Goal: Task Accomplishment & Management: Manage account settings

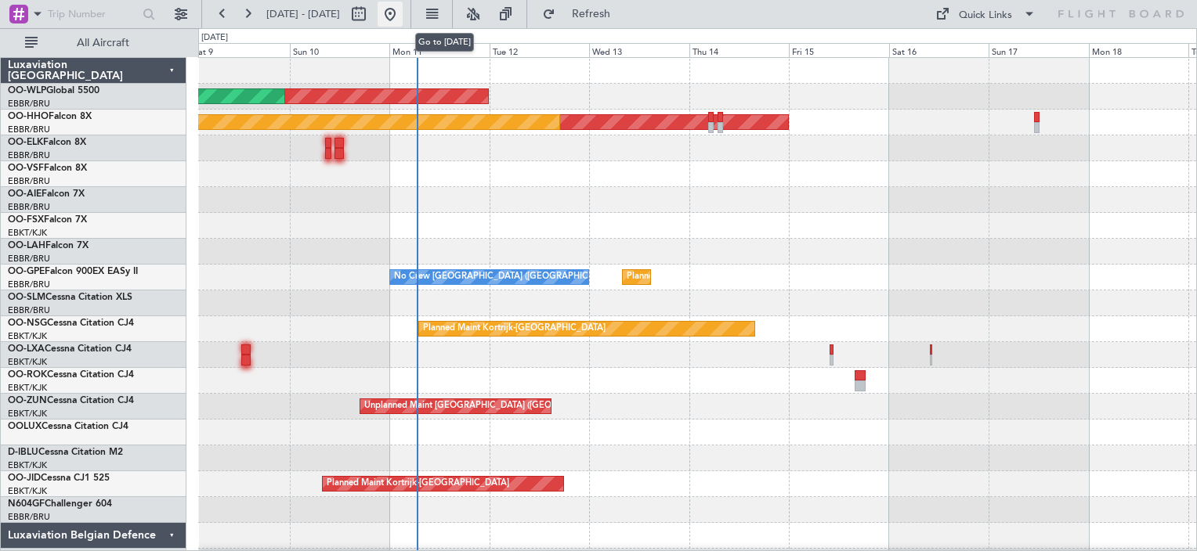
click at [403, 13] on button at bounding box center [390, 14] width 25 height 25
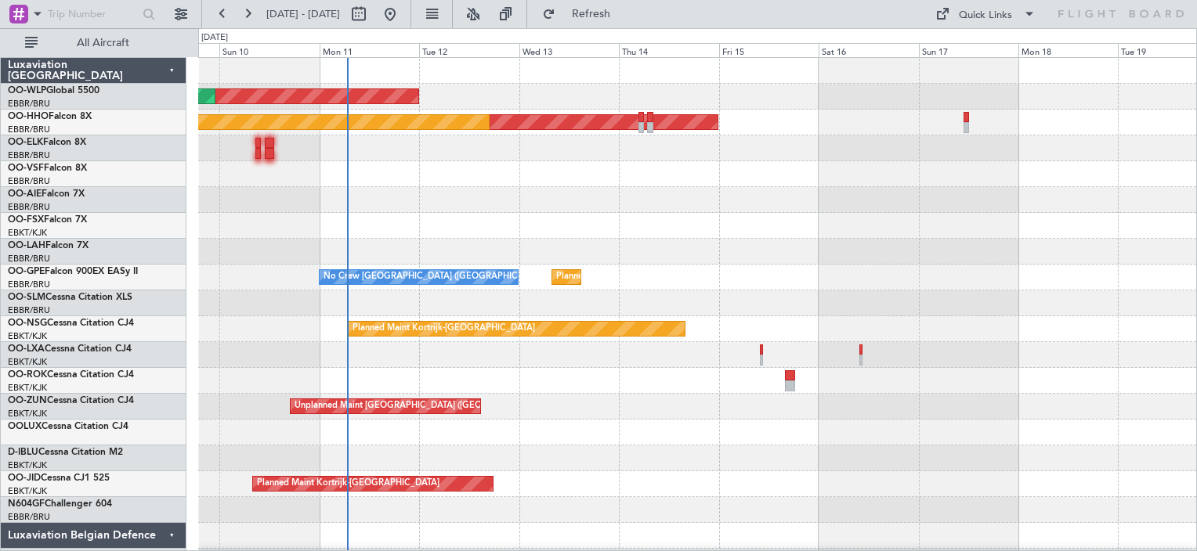
click at [703, 281] on div "null Liege null [GEOGRAPHIC_DATA] ([GEOGRAPHIC_DATA]) Planned Maint Geneva ([GE…" at bounding box center [697, 329] width 998 height 543
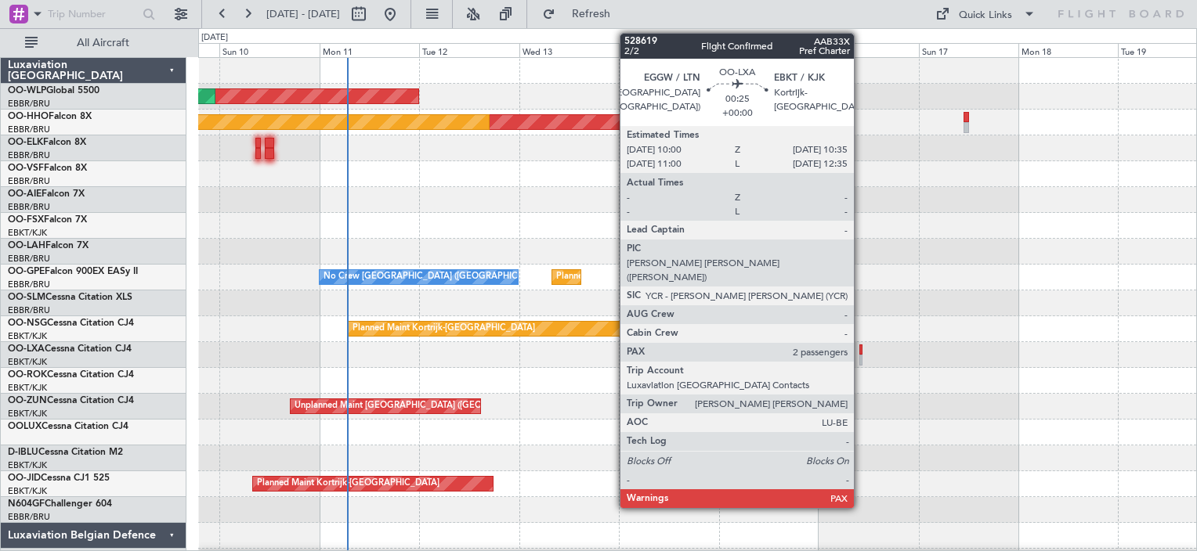
click at [861, 351] on div at bounding box center [860, 350] width 3 height 11
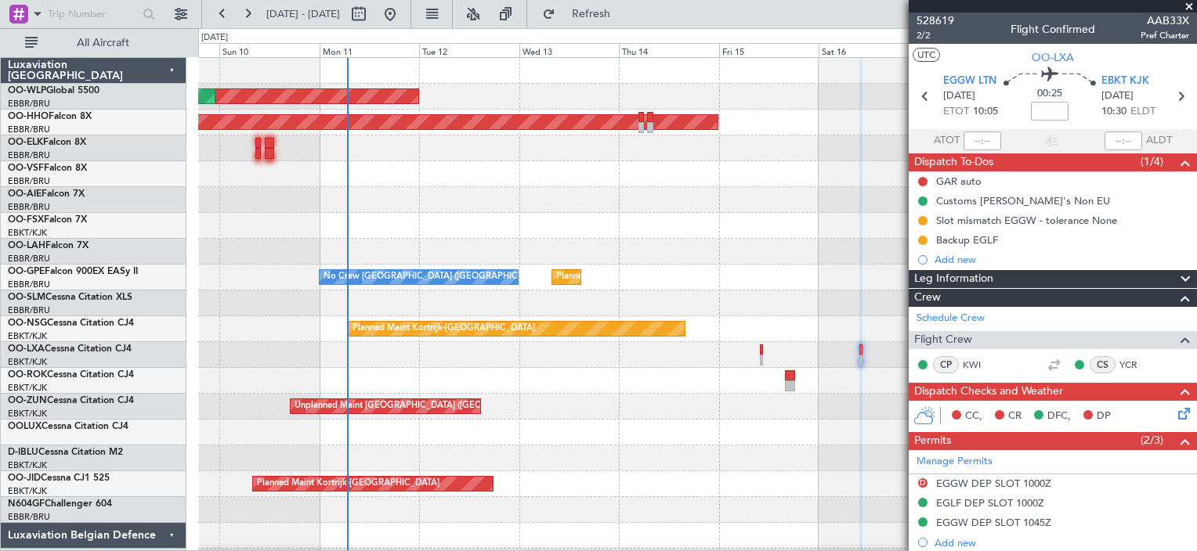
click at [761, 354] on div "Planned Maint [GEOGRAPHIC_DATA] ([GEOGRAPHIC_DATA] National)" at bounding box center [697, 355] width 998 height 26
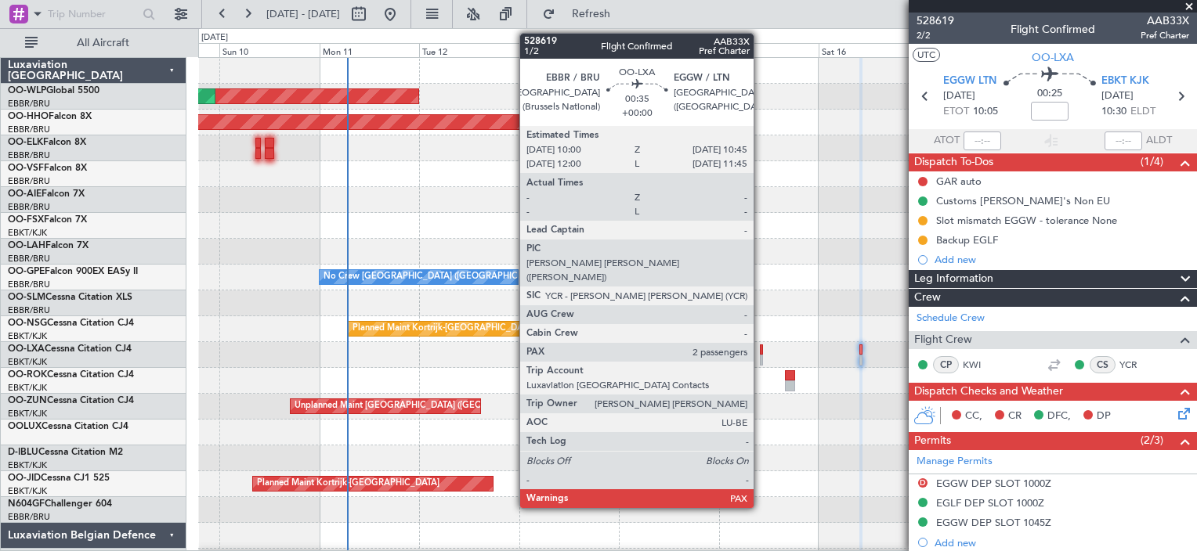
click at [761, 355] on div at bounding box center [761, 360] width 3 height 11
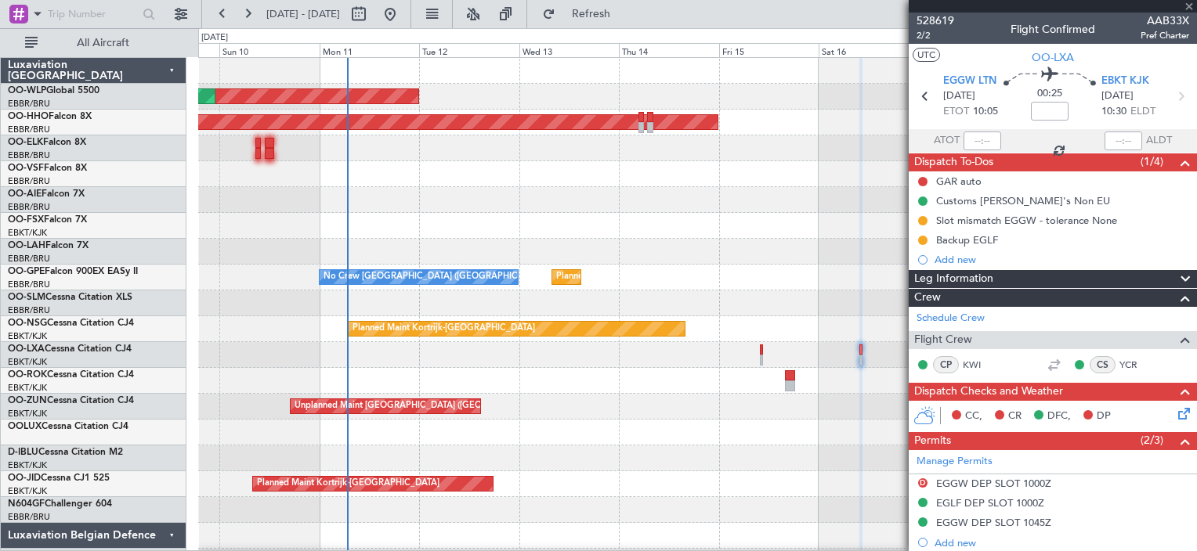
click at [761, 355] on div at bounding box center [761, 360] width 3 height 11
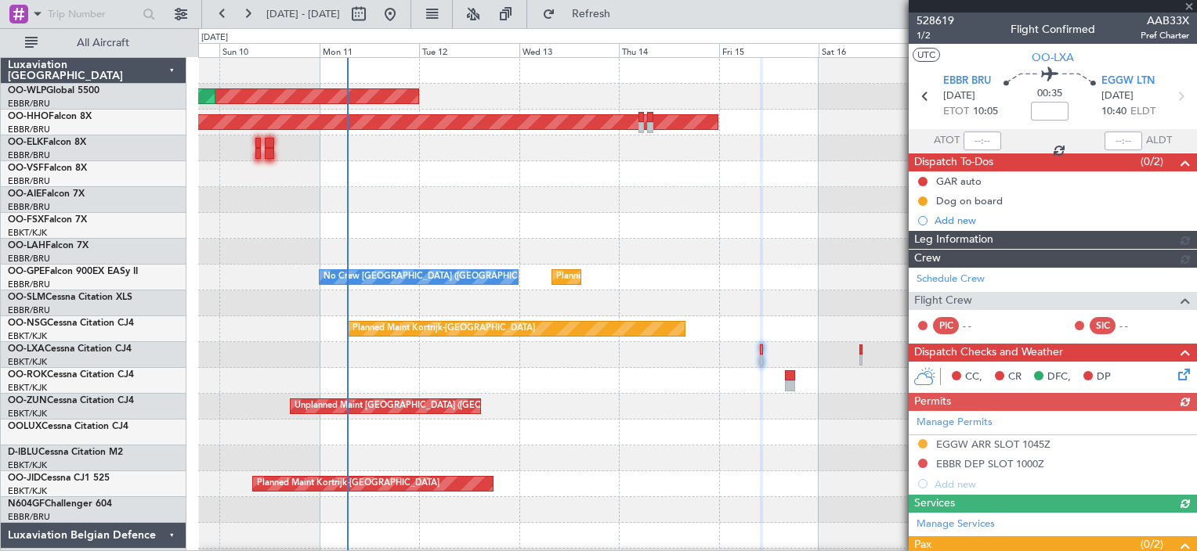
click at [1192, 5] on div at bounding box center [1053, 6] width 288 height 13
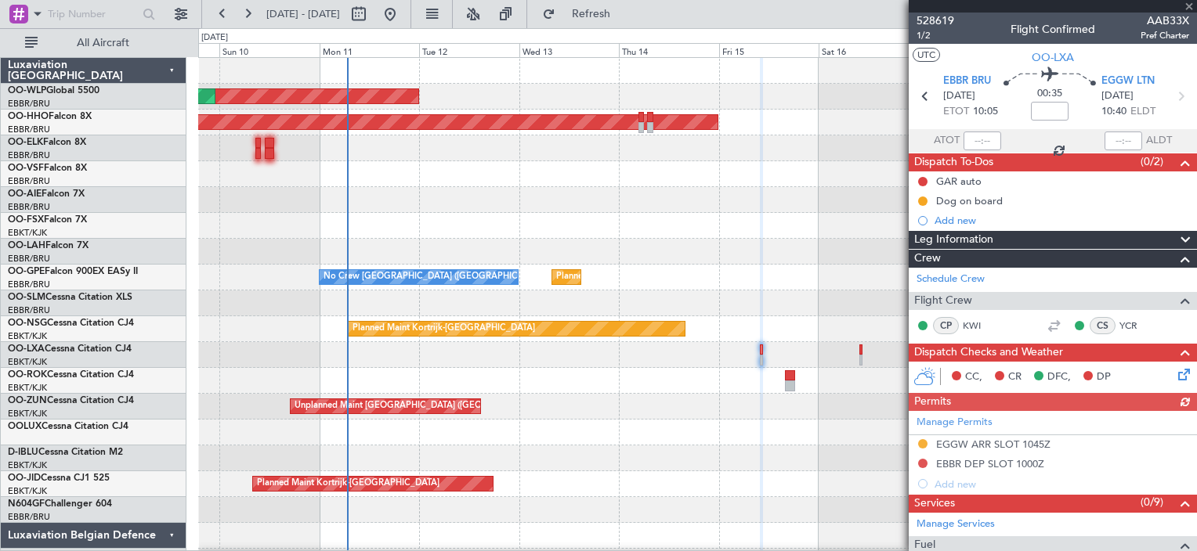
click at [1192, 5] on div at bounding box center [1053, 6] width 288 height 13
click at [1184, 5] on div at bounding box center [1053, 6] width 288 height 13
click at [761, 287] on div "Planned Maint [GEOGRAPHIC_DATA] ([GEOGRAPHIC_DATA] National) No Crew [GEOGRAPHI…" at bounding box center [697, 278] width 998 height 26
click at [1186, 5] on span at bounding box center [1189, 7] width 16 height 14
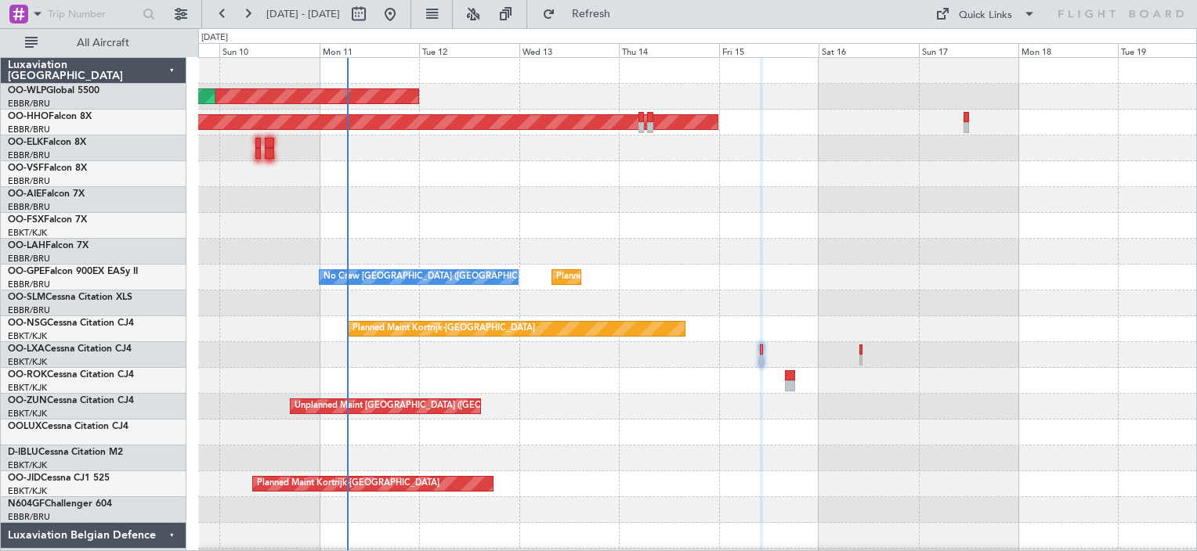
type input "0"
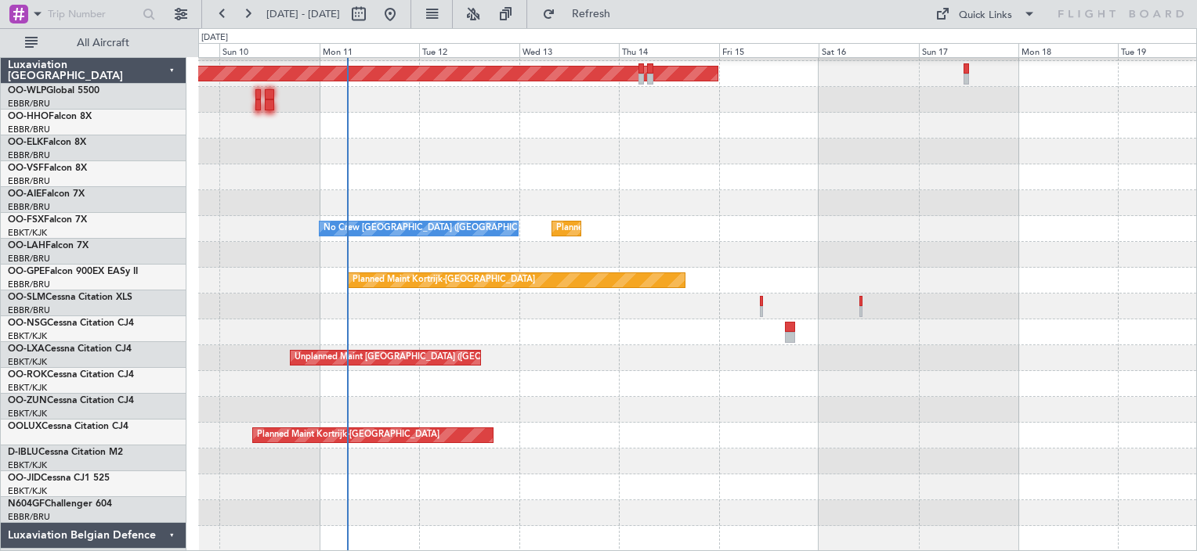
scroll to position [48, 0]
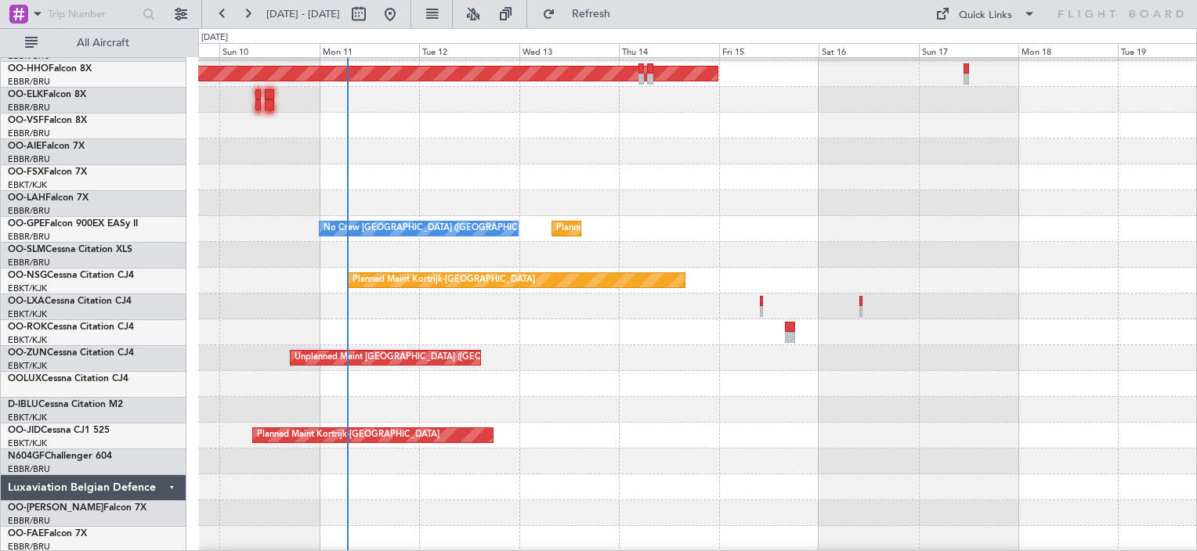
click at [1058, 286] on div "Planned Maint Kortrijk-[GEOGRAPHIC_DATA]" at bounding box center [697, 281] width 998 height 26
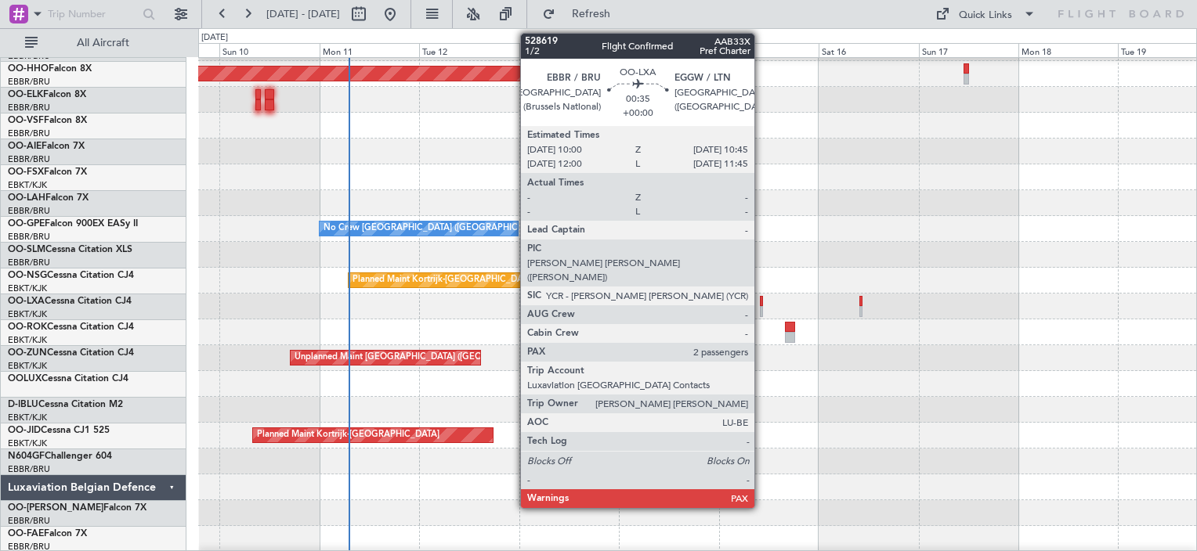
click at [761, 307] on div at bounding box center [761, 311] width 3 height 11
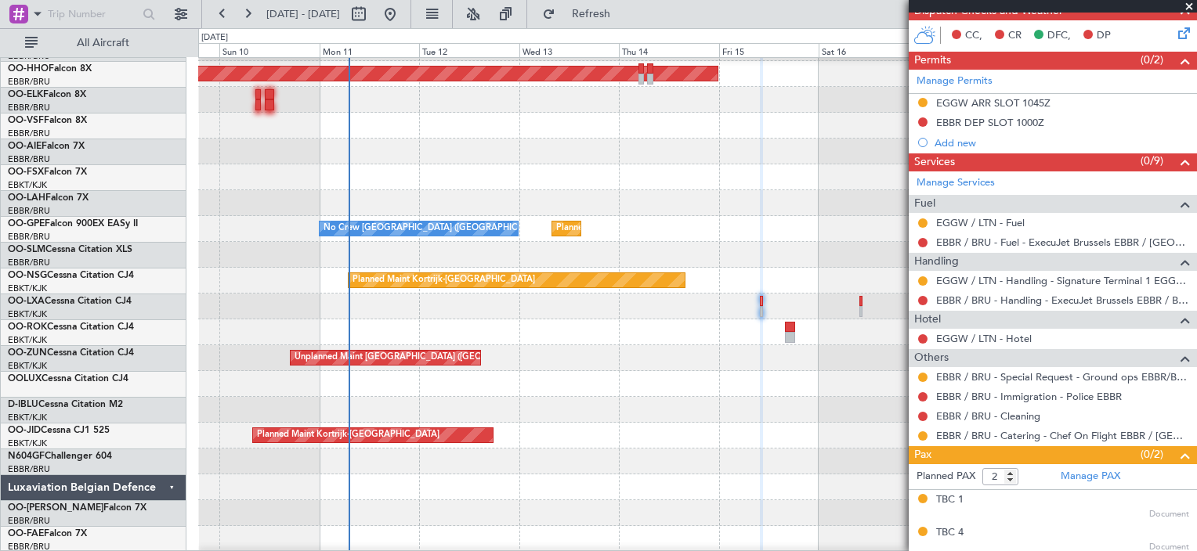
scroll to position [343, 0]
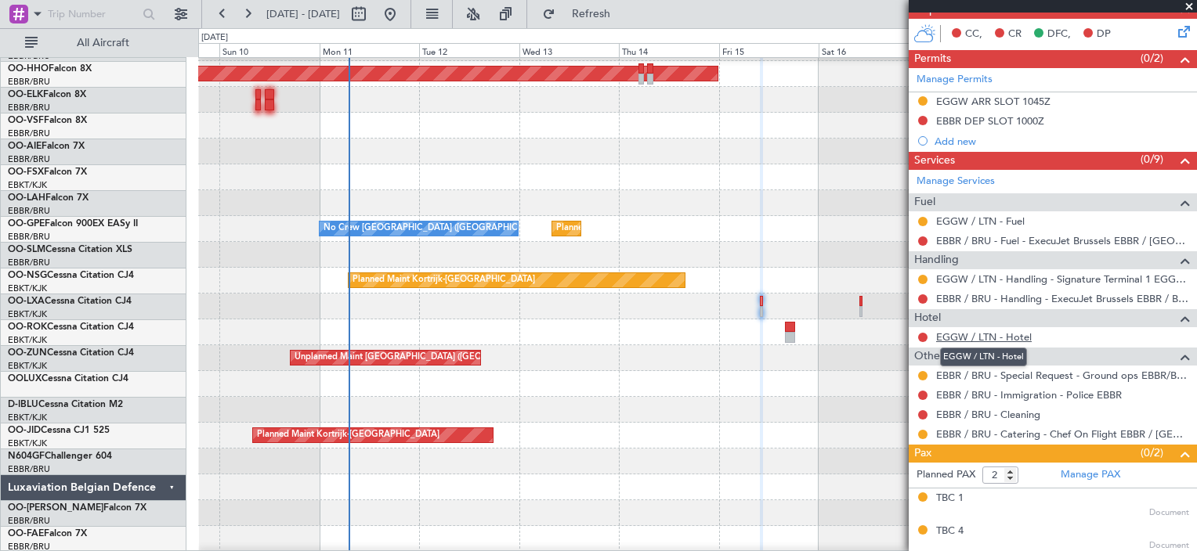
click at [1000, 333] on link "EGGW / LTN - Hotel" at bounding box center [984, 337] width 96 height 13
click at [1015, 333] on link "EGGW / LTN - Hotel" at bounding box center [984, 337] width 96 height 13
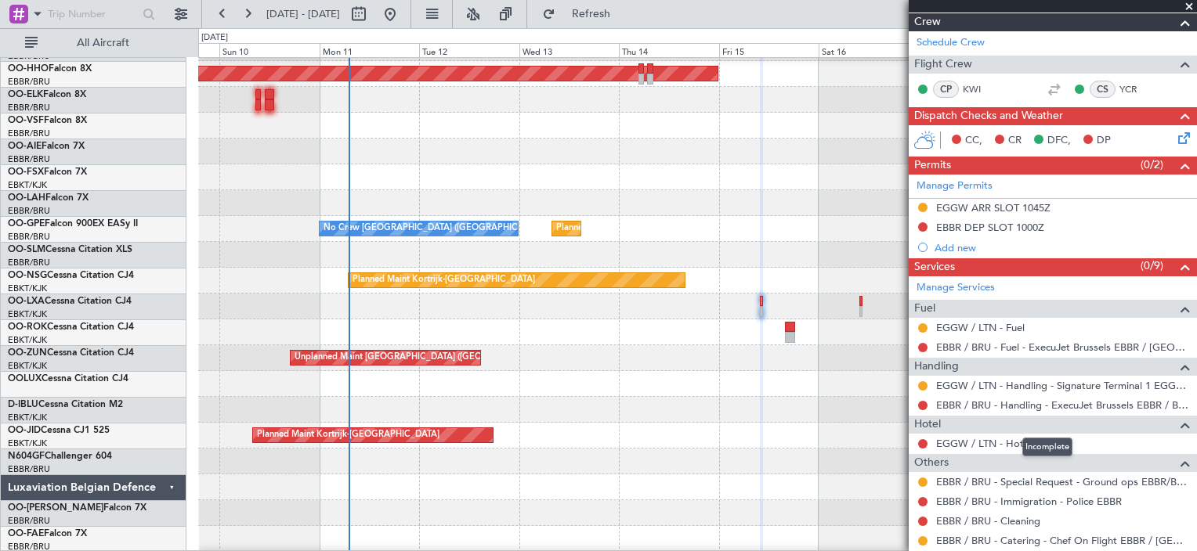
scroll to position [275, 0]
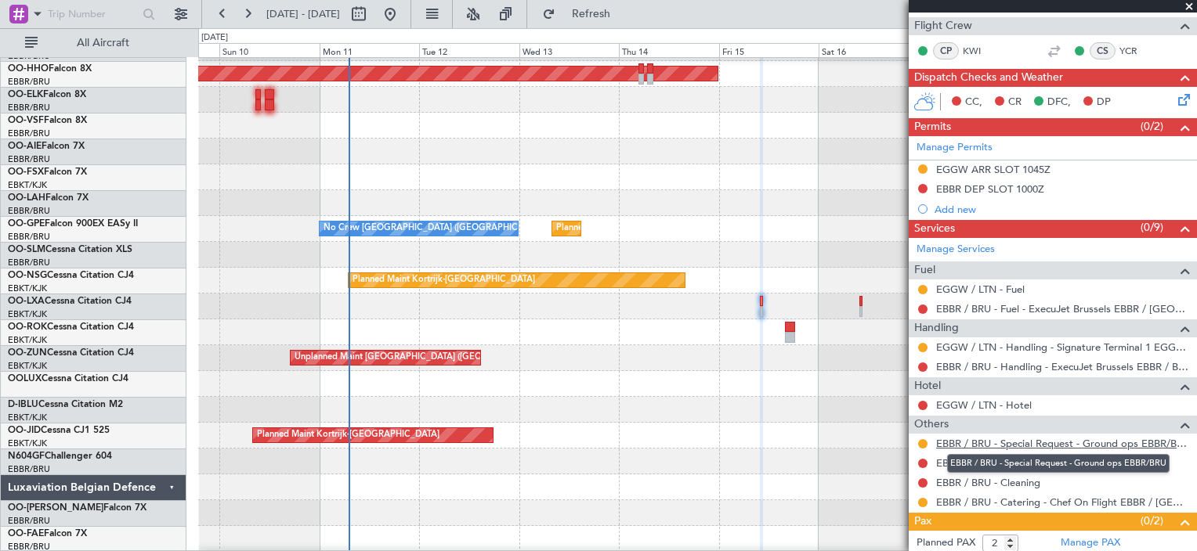
click at [1052, 443] on link "EBBR / BRU - Special Request - Ground ops EBBR/BRU" at bounding box center [1062, 443] width 253 height 13
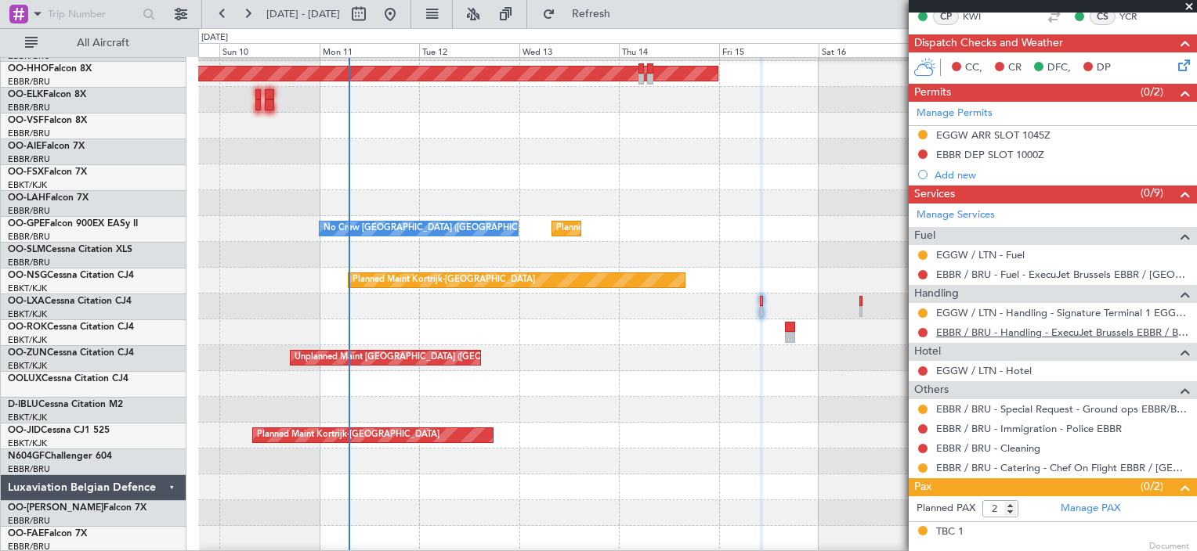
scroll to position [343, 0]
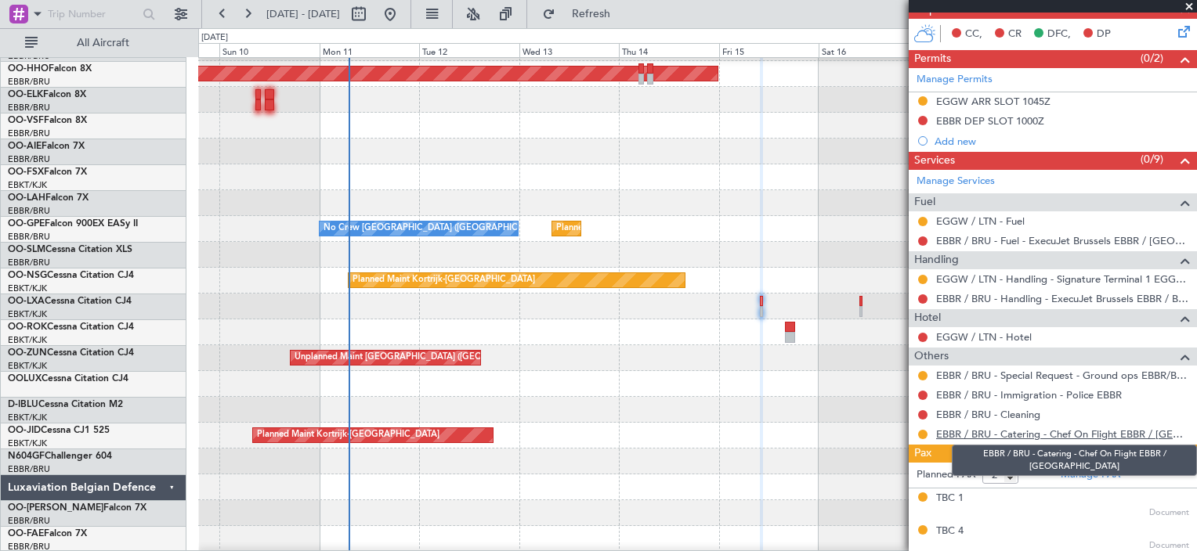
click at [1032, 428] on link "EBBR / BRU - Catering - Chef On Flight EBBR / [GEOGRAPHIC_DATA]" at bounding box center [1062, 434] width 253 height 13
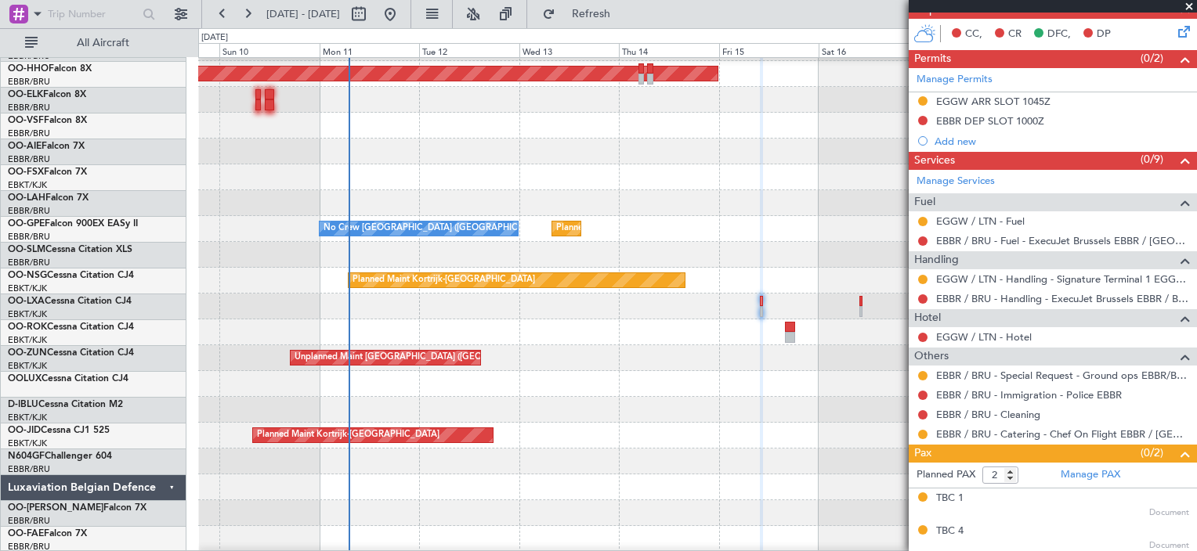
click at [1186, 0] on span at bounding box center [1189, 7] width 16 height 14
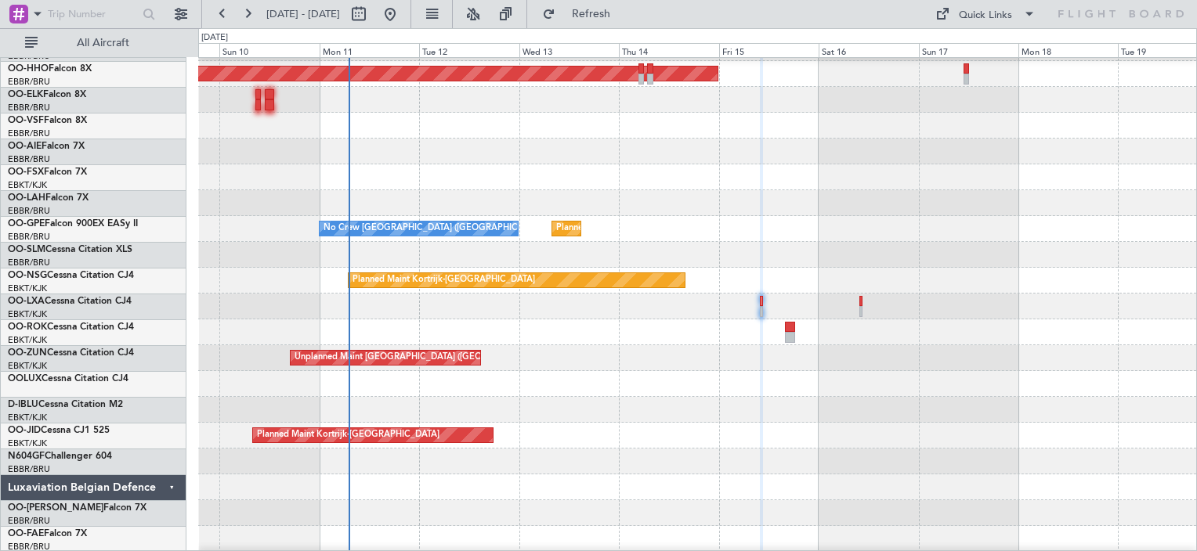
type input "0"
click at [859, 305] on div "Planned Maint [GEOGRAPHIC_DATA] ([GEOGRAPHIC_DATA] National)" at bounding box center [697, 307] width 998 height 26
click at [862, 305] on div "Planned Maint [GEOGRAPHIC_DATA] ([GEOGRAPHIC_DATA] National)" at bounding box center [697, 307] width 998 height 26
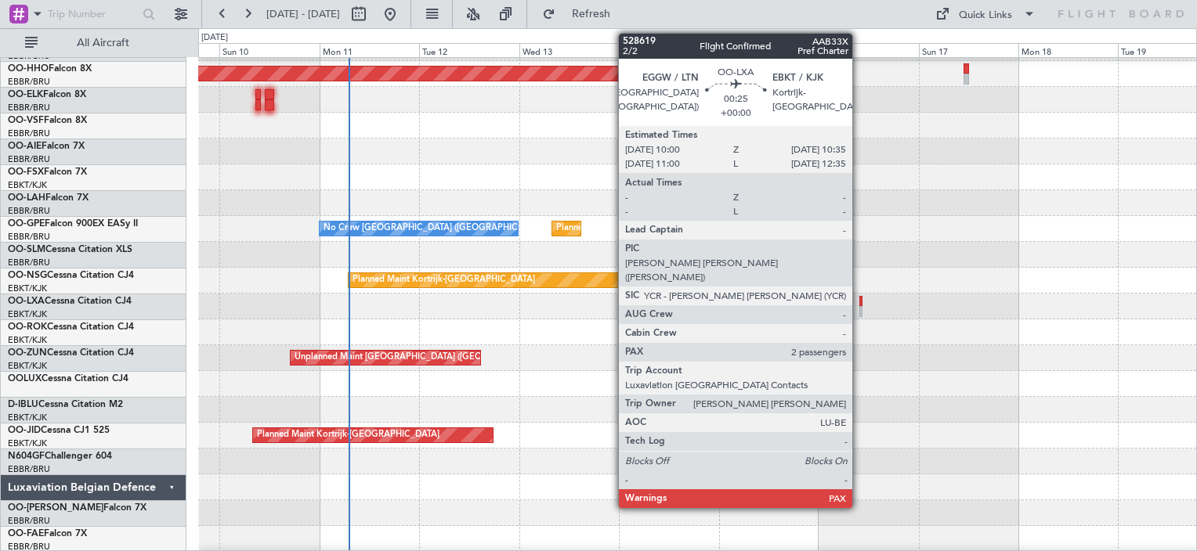
click at [859, 306] on div at bounding box center [860, 311] width 3 height 11
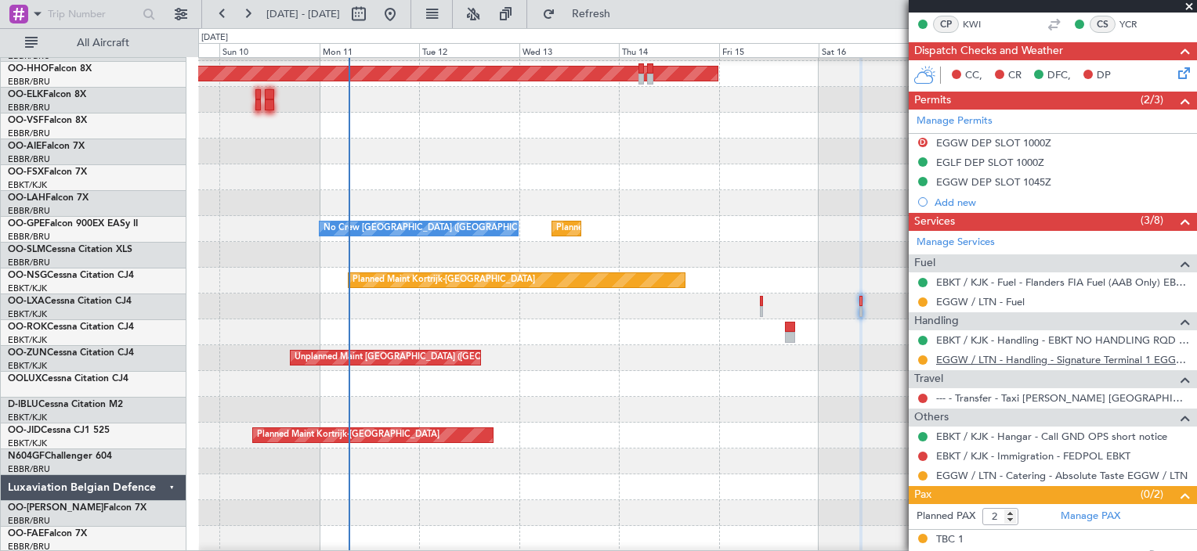
scroll to position [373, 0]
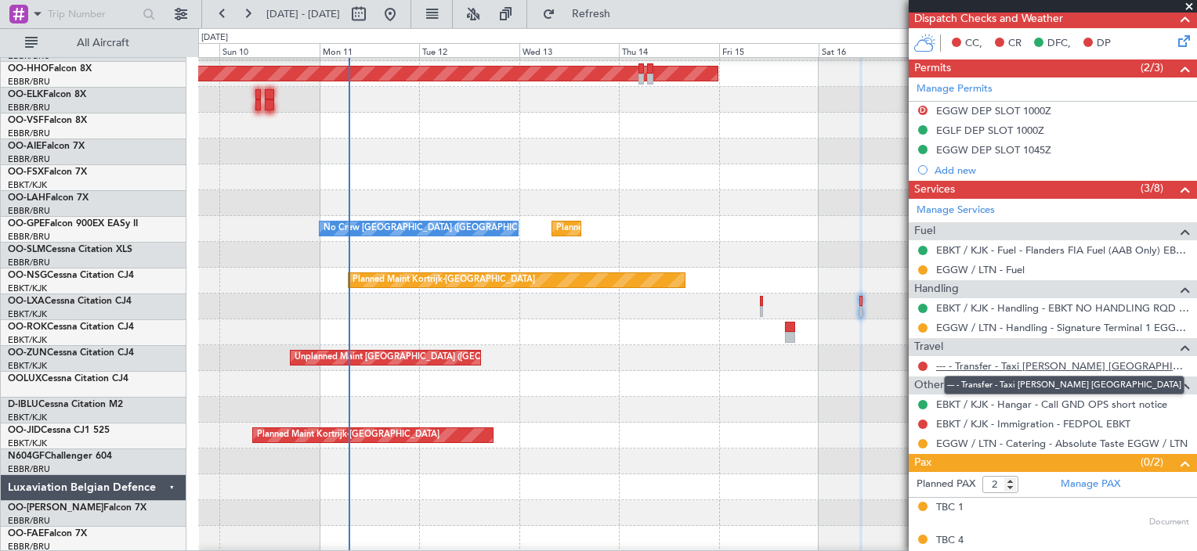
click at [1019, 363] on link "--- - Transfer - Taxi [PERSON_NAME] [GEOGRAPHIC_DATA]" at bounding box center [1062, 366] width 253 height 13
click at [1017, 318] on div "EGGW / LTN - Handling - Signature Terminal 1 EGGW / LTN" at bounding box center [1053, 328] width 288 height 20
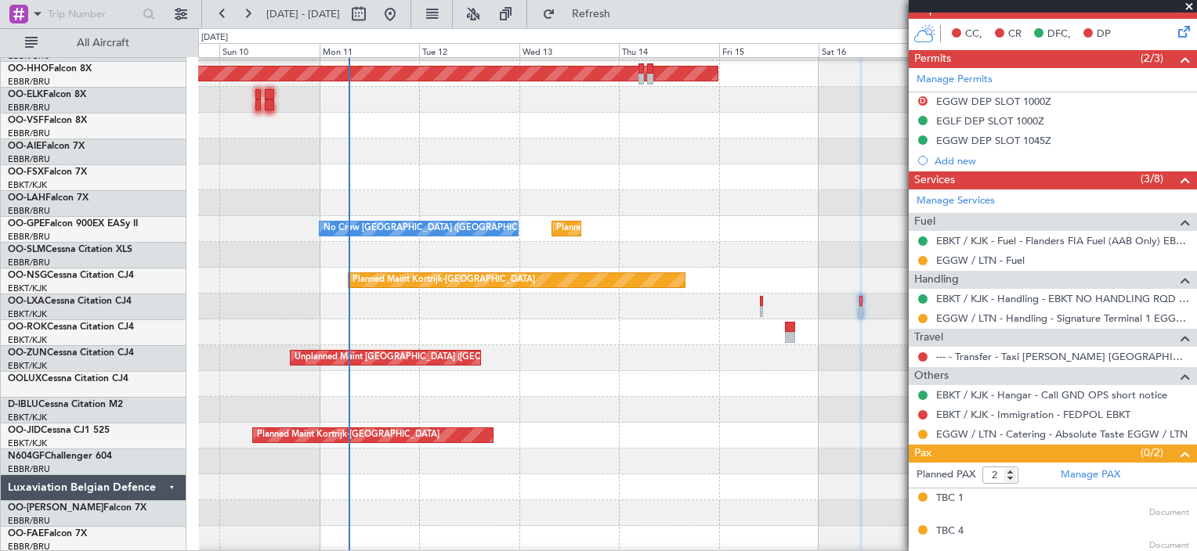
click at [763, 307] on div "Planned Maint [GEOGRAPHIC_DATA] ([GEOGRAPHIC_DATA] National)" at bounding box center [697, 307] width 998 height 26
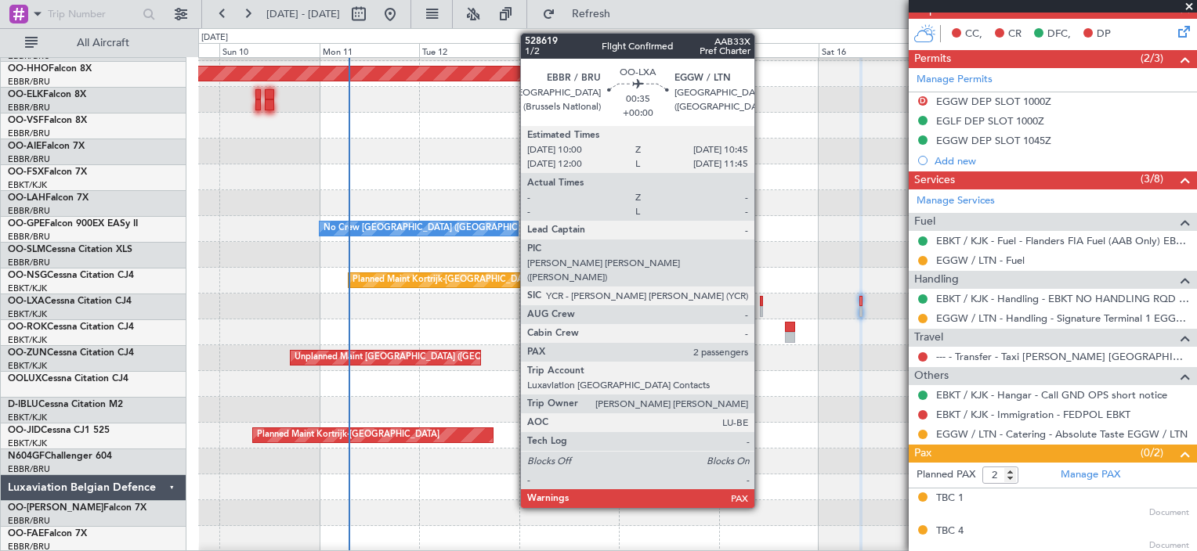
click at [761, 307] on div at bounding box center [761, 311] width 3 height 11
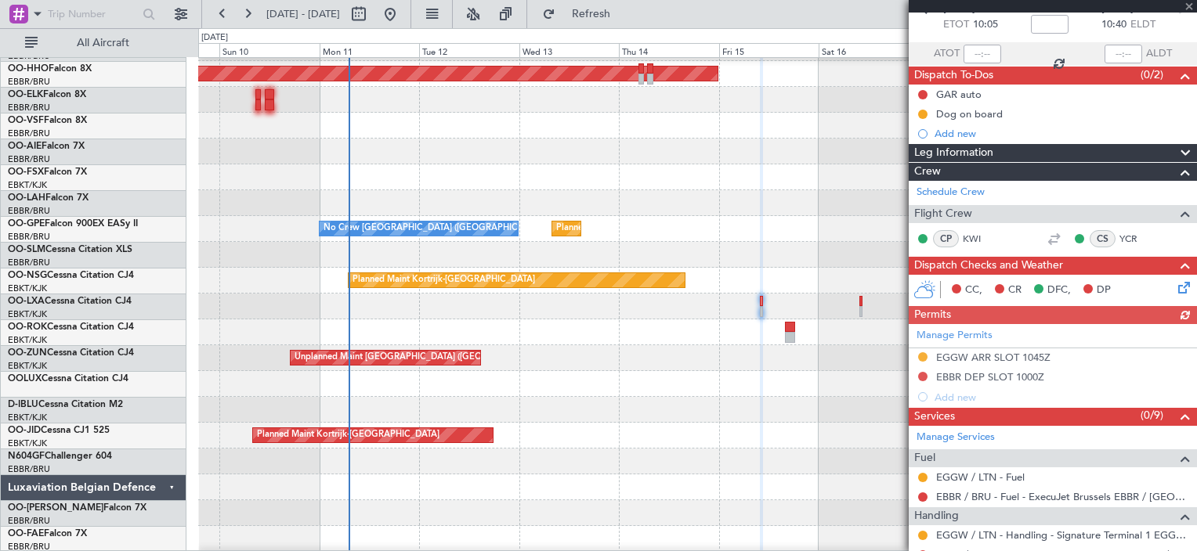
scroll to position [343, 0]
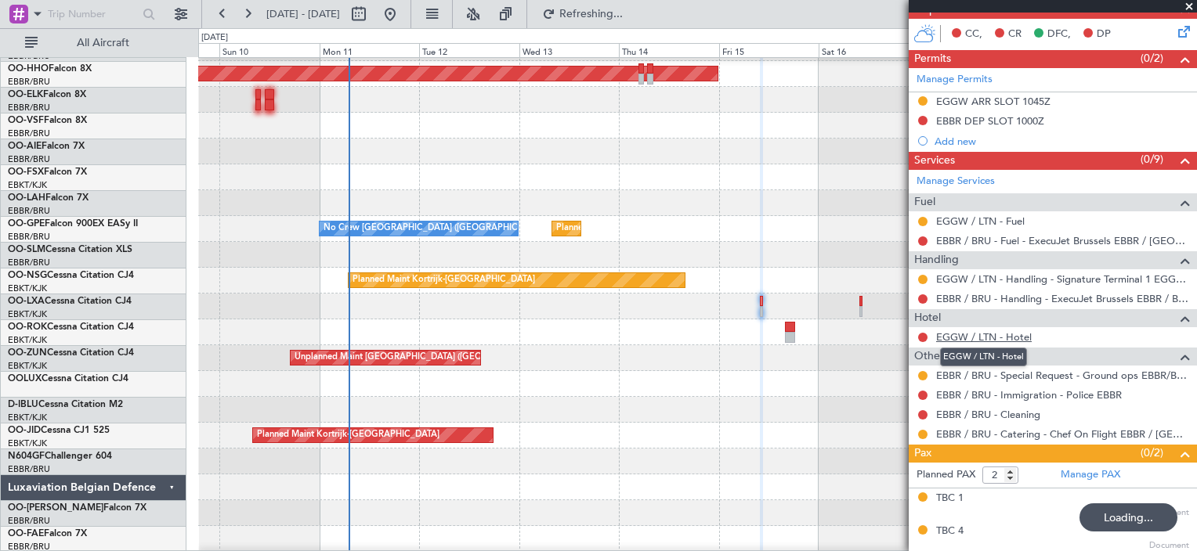
click at [1007, 331] on link "EGGW / LTN - Hotel" at bounding box center [984, 337] width 96 height 13
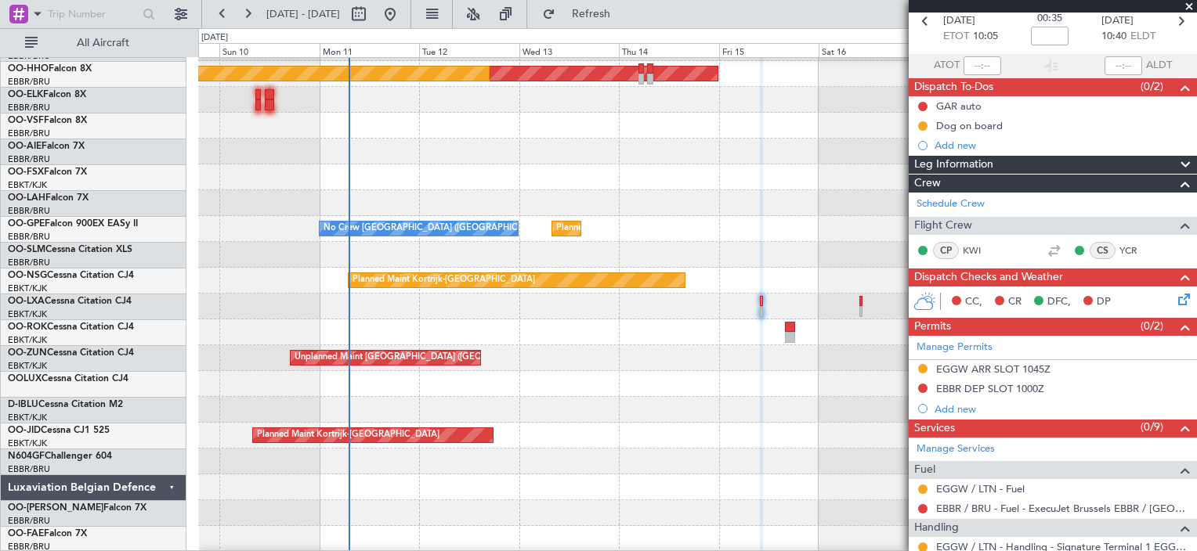
scroll to position [74, 0]
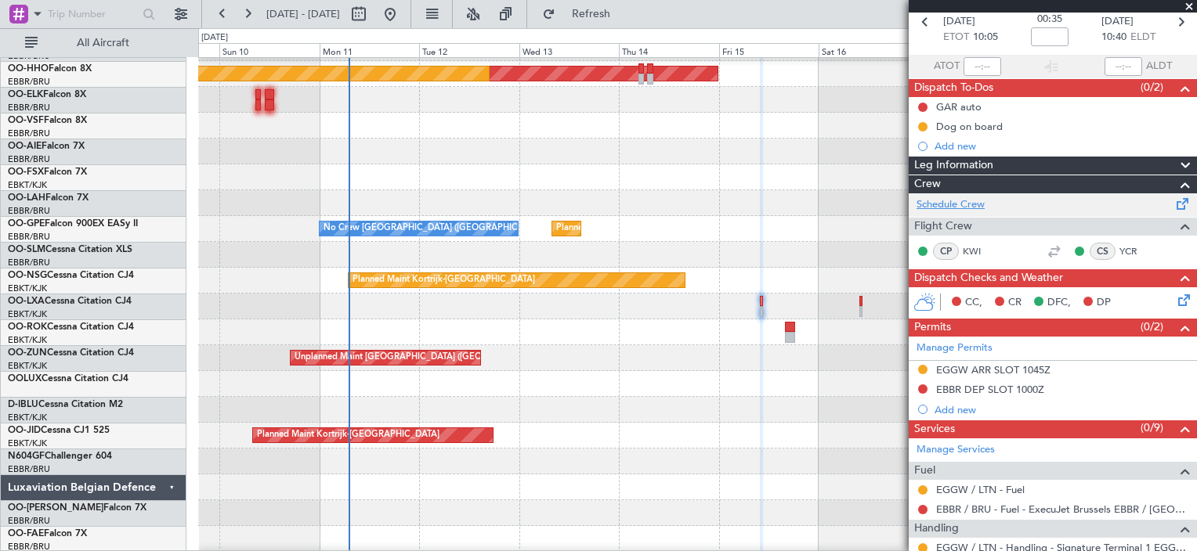
click at [973, 201] on link "Schedule Crew" at bounding box center [951, 205] width 68 height 16
click at [608, 13] on button "Refresh" at bounding box center [582, 14] width 94 height 25
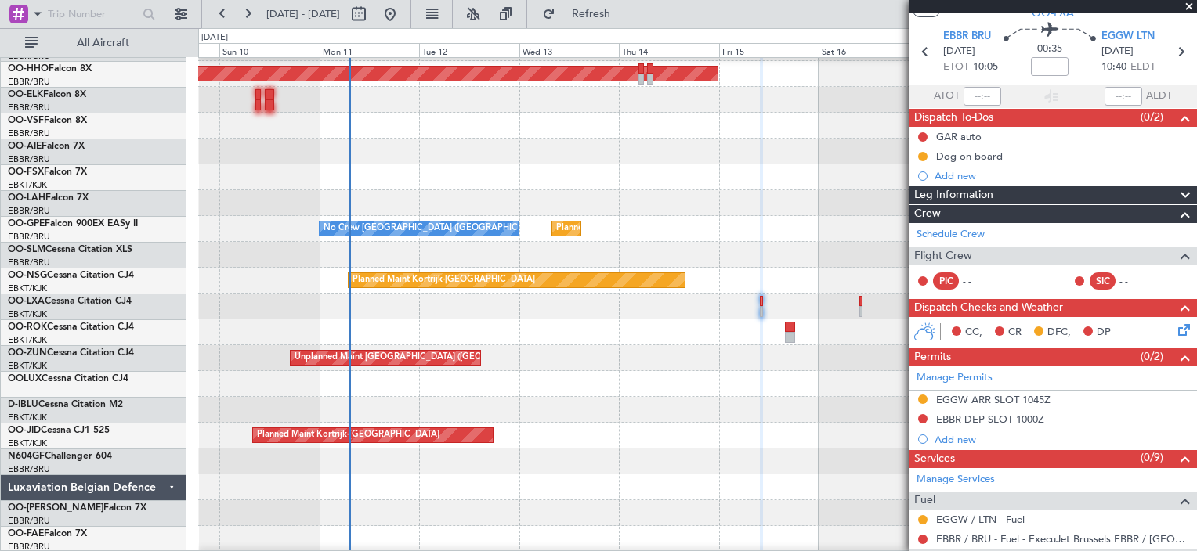
scroll to position [0, 0]
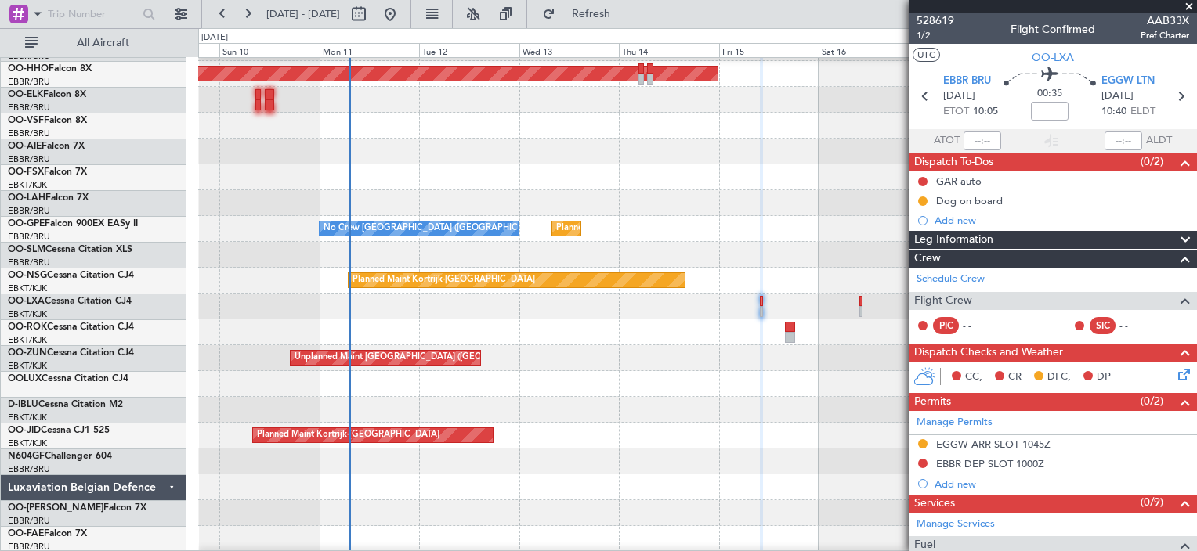
click at [1137, 79] on span "EGGW LTN" at bounding box center [1127, 82] width 53 height 16
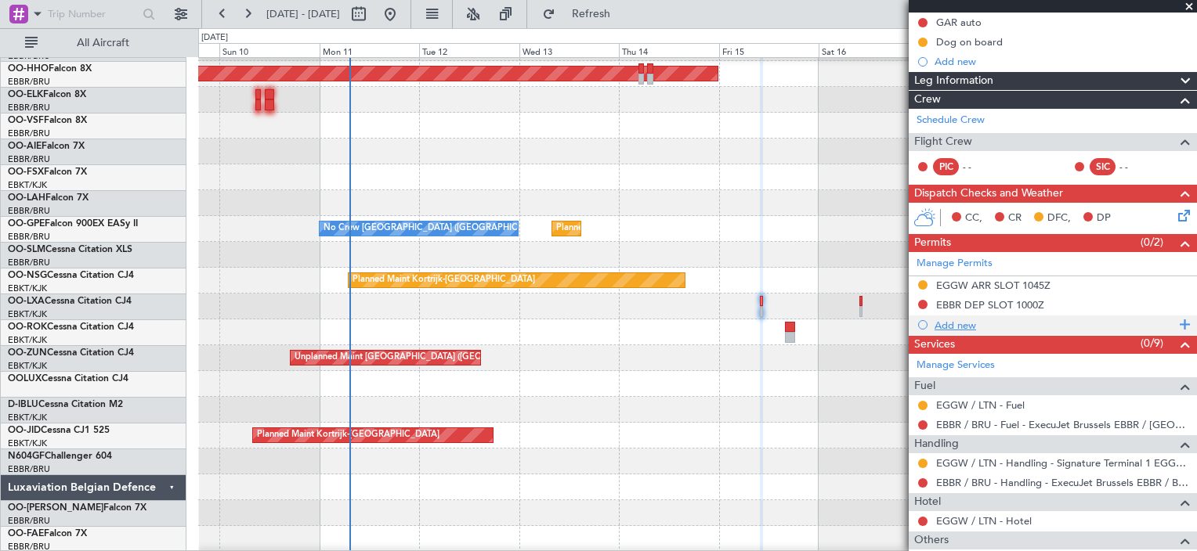
click at [961, 320] on div "Add new" at bounding box center [1055, 325] width 240 height 13
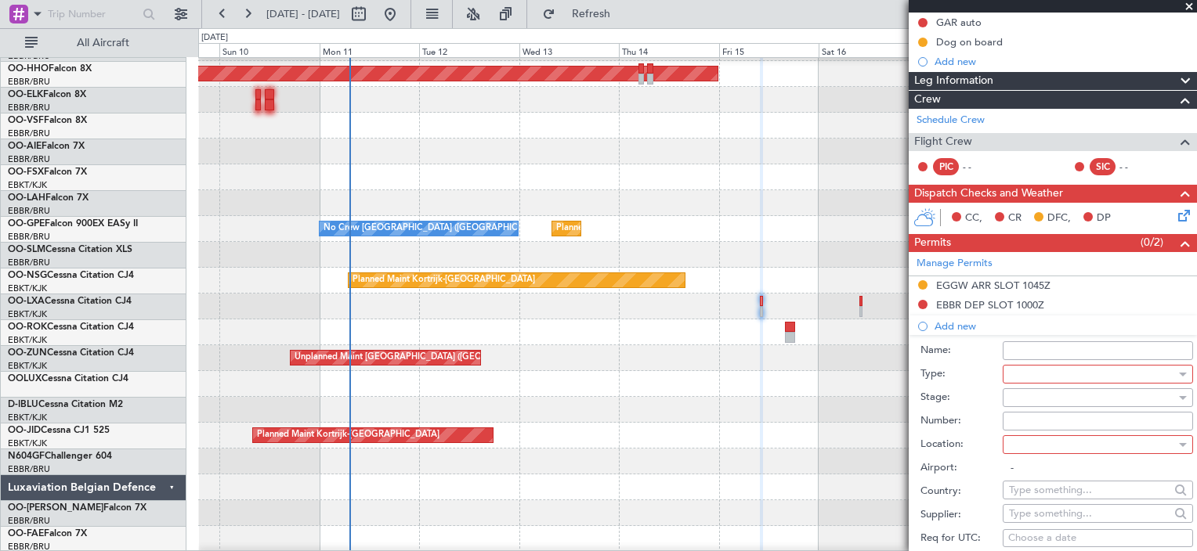
click at [1065, 370] on div at bounding box center [1092, 375] width 167 height 24
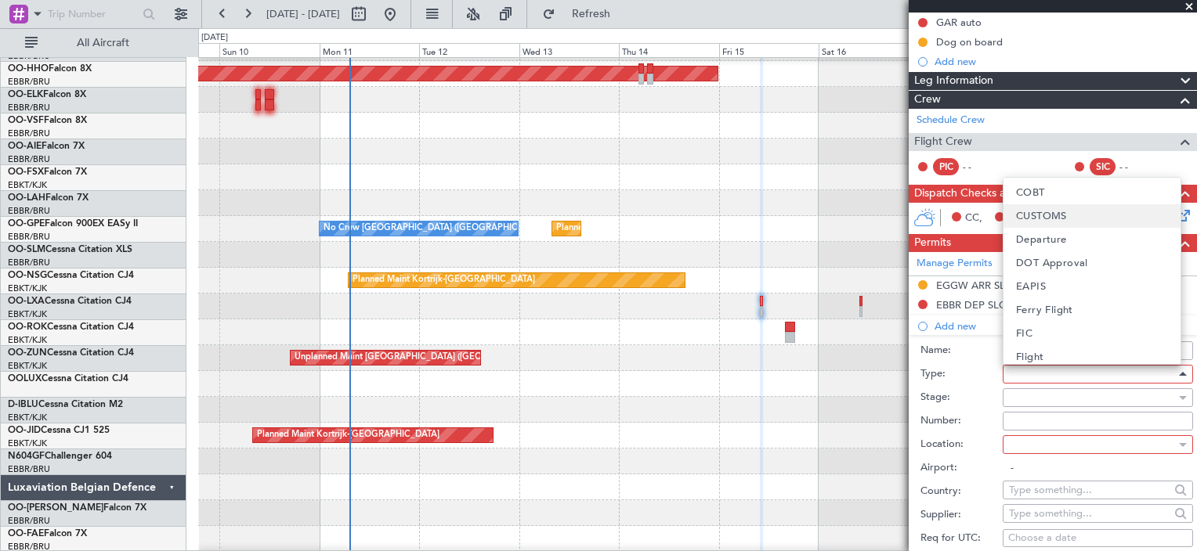
scroll to position [160, 0]
click at [957, 427] on div at bounding box center [598, 275] width 1197 height 551
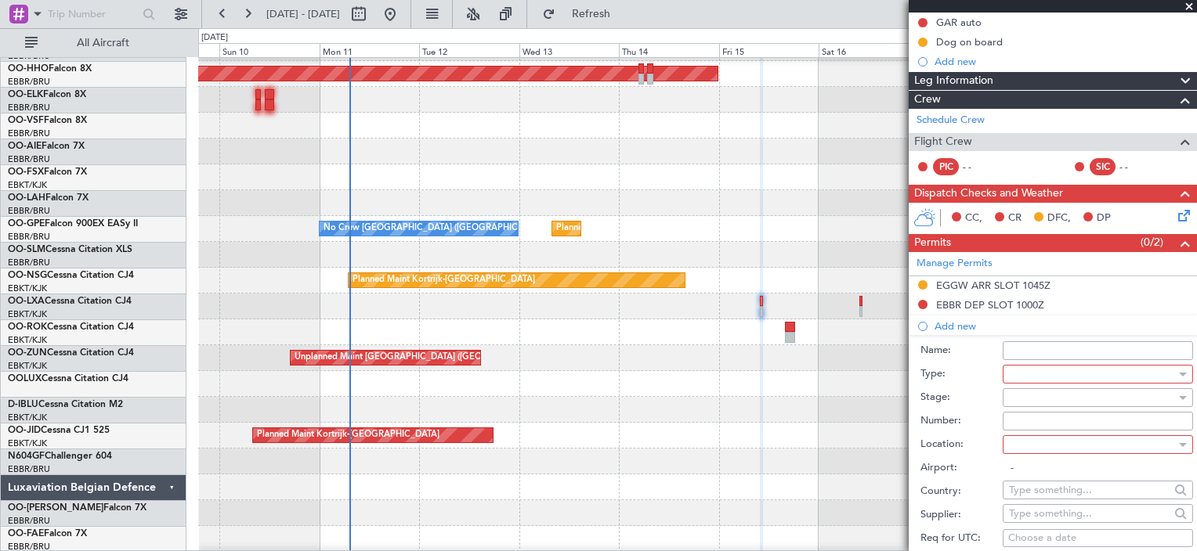
click at [1019, 378] on div at bounding box center [1092, 375] width 167 height 24
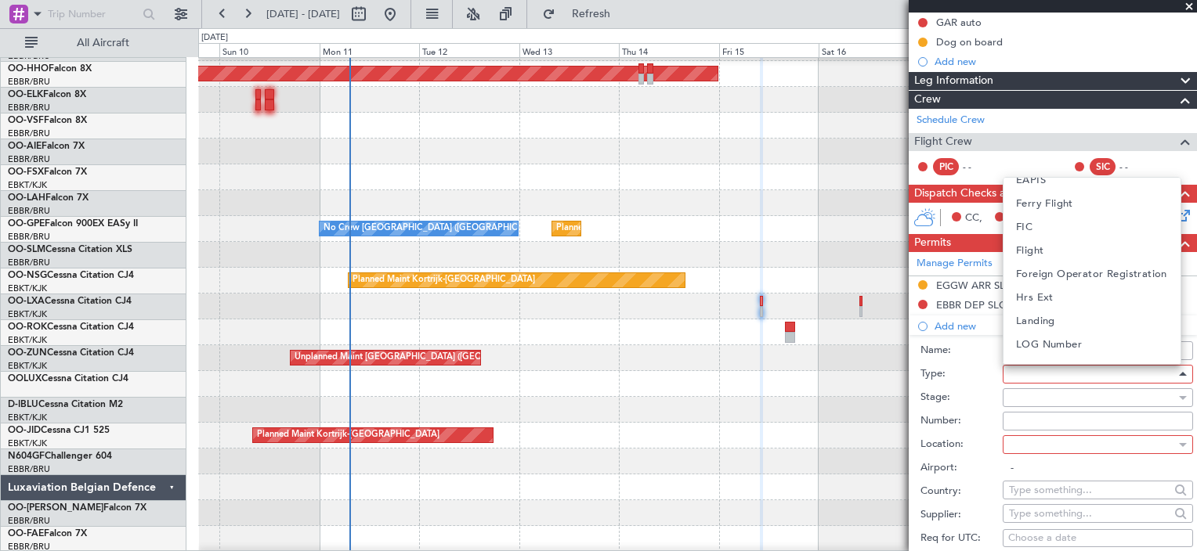
scroll to position [295, 0]
click at [1048, 276] on span "Landing" at bounding box center [1035, 271] width 39 height 24
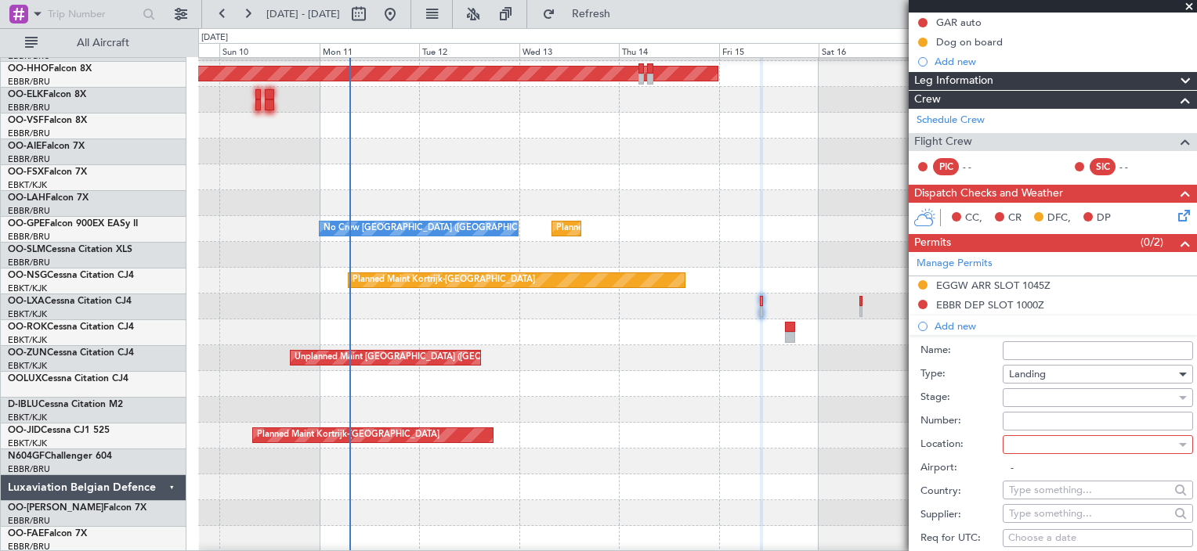
click at [1051, 389] on div at bounding box center [1092, 398] width 167 height 24
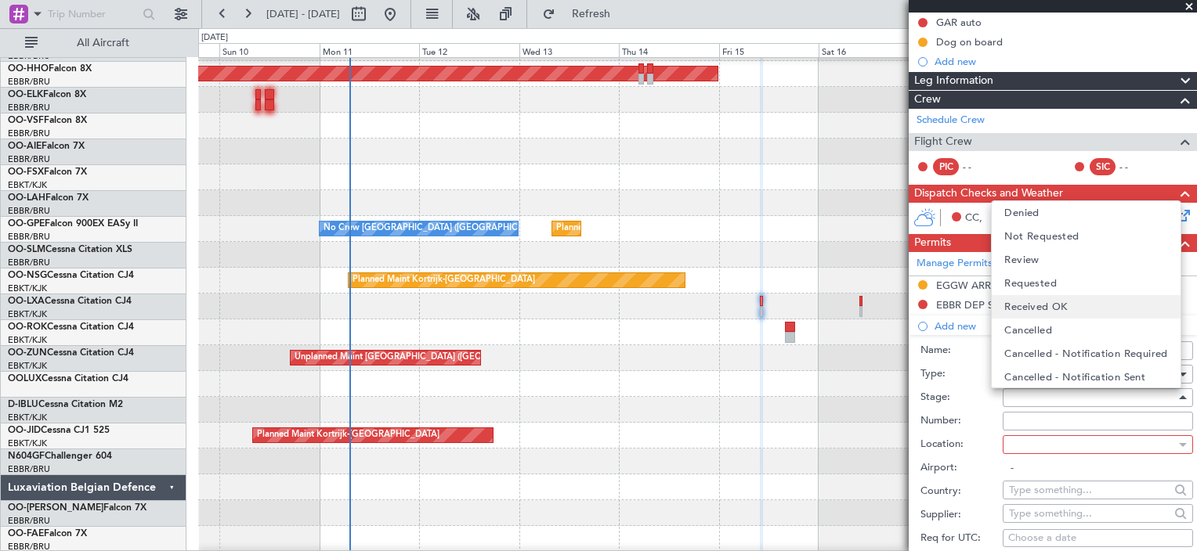
click at [1035, 304] on span "Received OK" at bounding box center [1035, 307] width 63 height 24
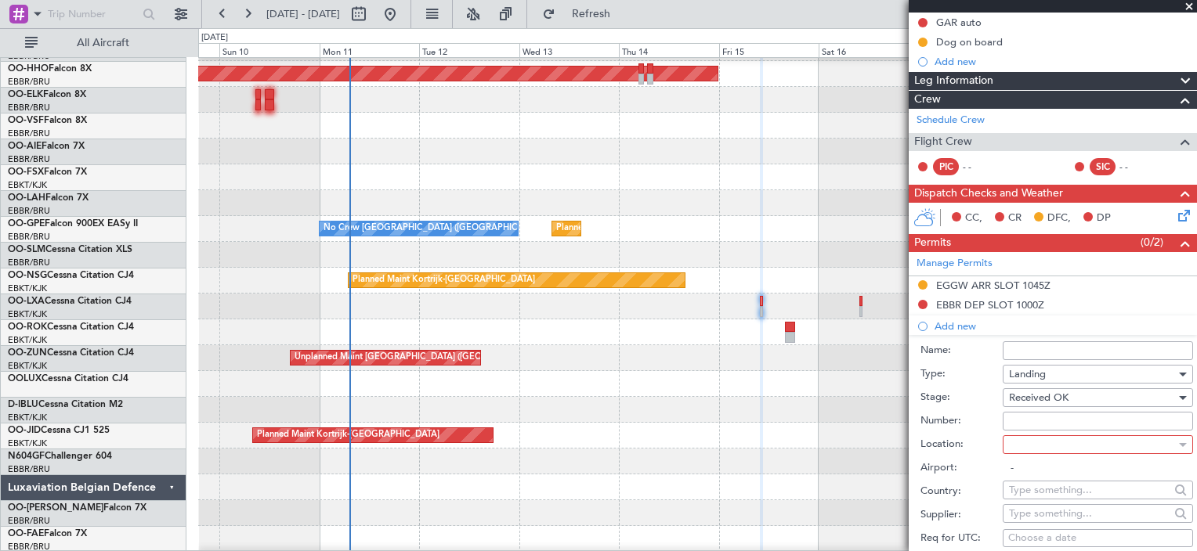
click at [1102, 445] on div at bounding box center [1092, 445] width 167 height 24
click at [1037, 384] on span "Arrival" at bounding box center [1032, 376] width 33 height 24
type input "EGGW / LTN"
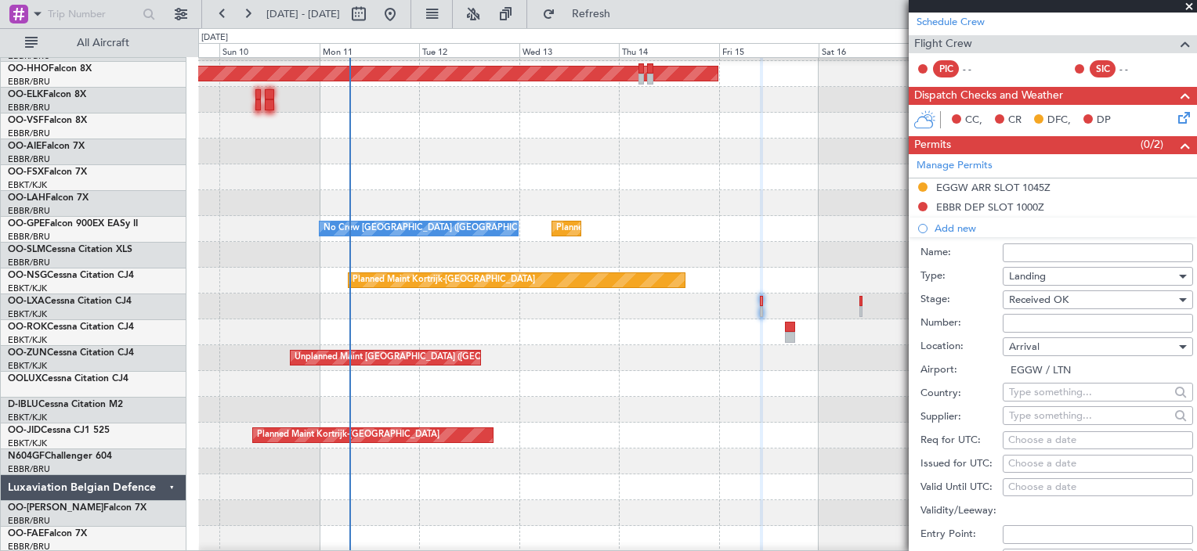
click at [1070, 316] on input "Number:" at bounding box center [1098, 323] width 190 height 19
paste input "BFOP-2024-30105V8"
type input "BFOP-2024-30105V8 BFO"
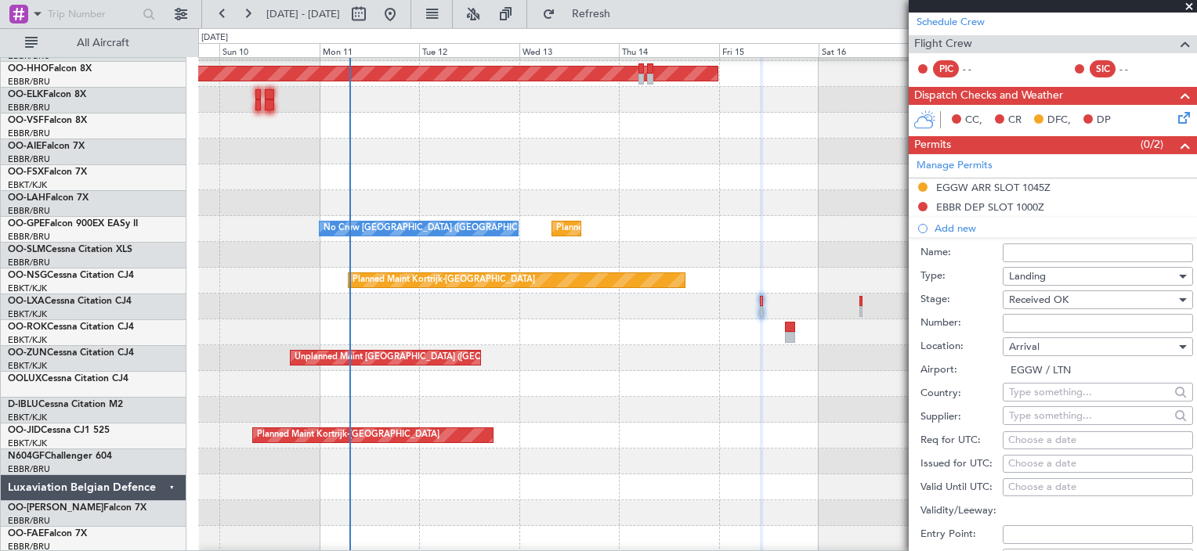
paste input "BFOP-2024-30105V8"
click at [1017, 320] on input "BFOP-2024-30105V8" at bounding box center [1098, 323] width 190 height 19
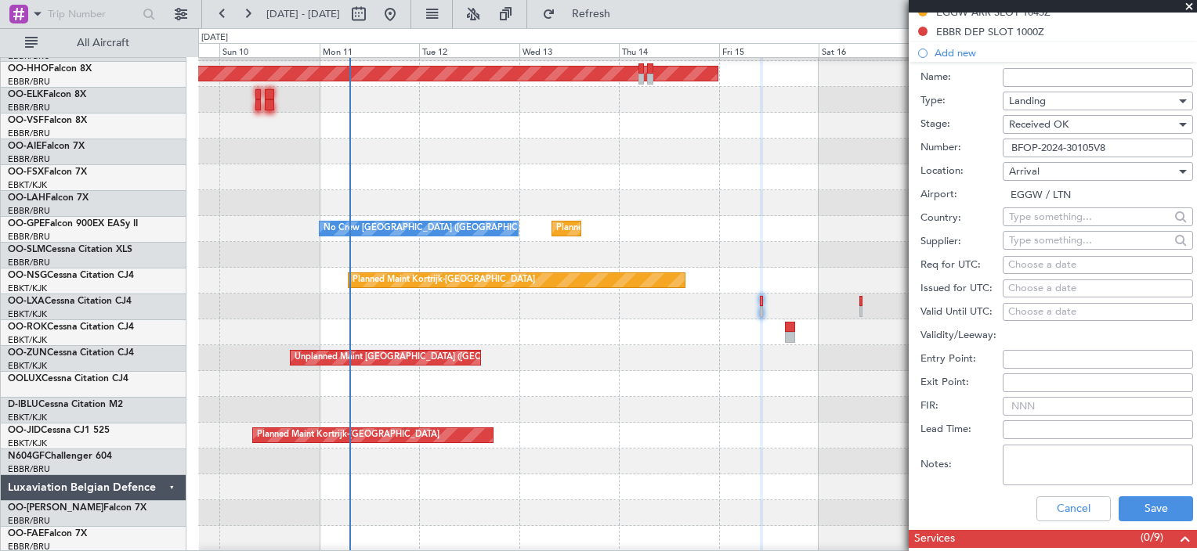
scroll to position [432, 0]
type input "BFOP-2024-30105V8"
click at [1137, 511] on button "Save" at bounding box center [1156, 509] width 74 height 25
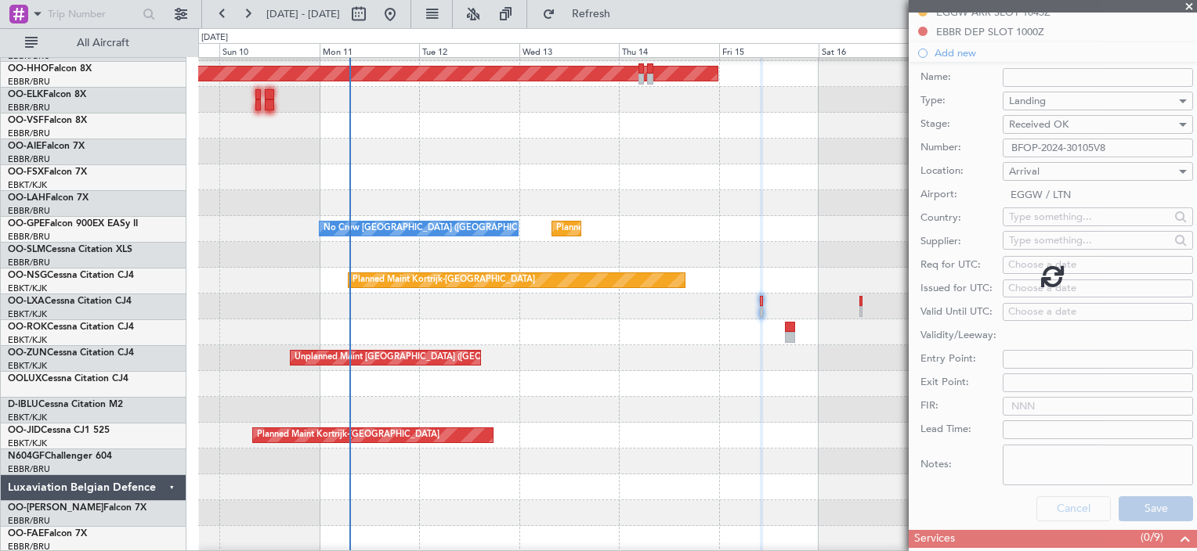
scroll to position [363, 0]
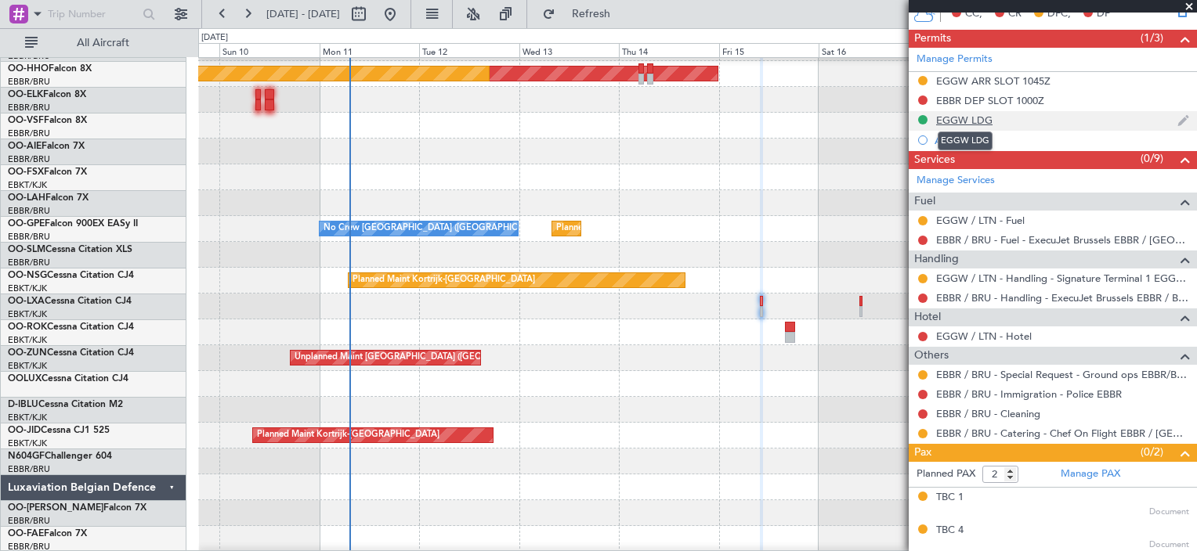
click at [974, 116] on div "EGGW LDG" at bounding box center [964, 120] width 56 height 13
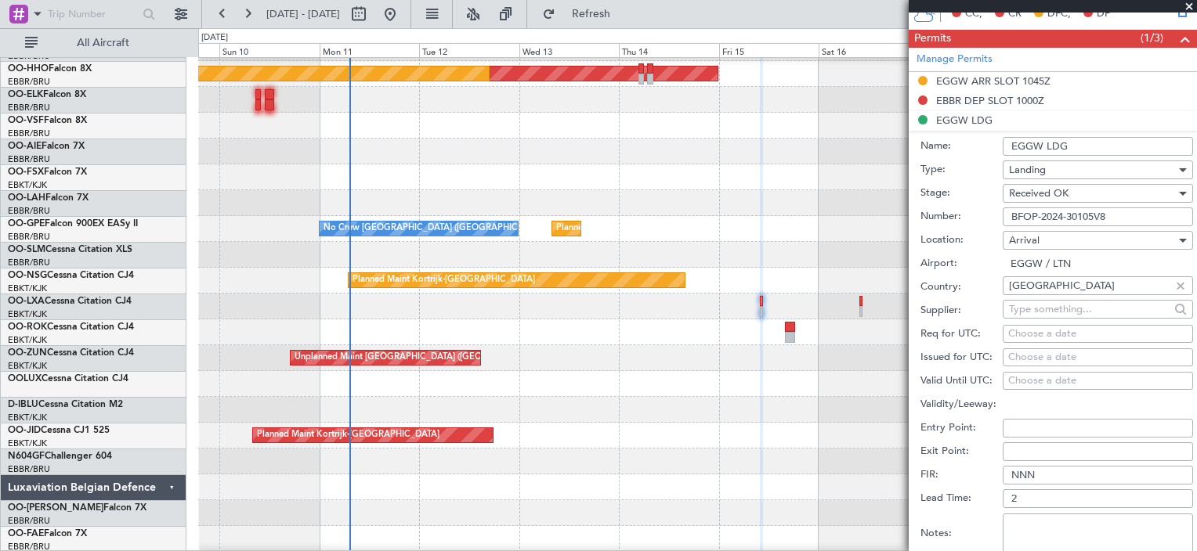
click at [1047, 140] on input "EGGW LDG" at bounding box center [1098, 146] width 190 height 19
type input "UK BLOCK PERMIT"
click at [1156, 252] on div "Airport: EGGW / LTN" at bounding box center [1056, 264] width 273 height 24
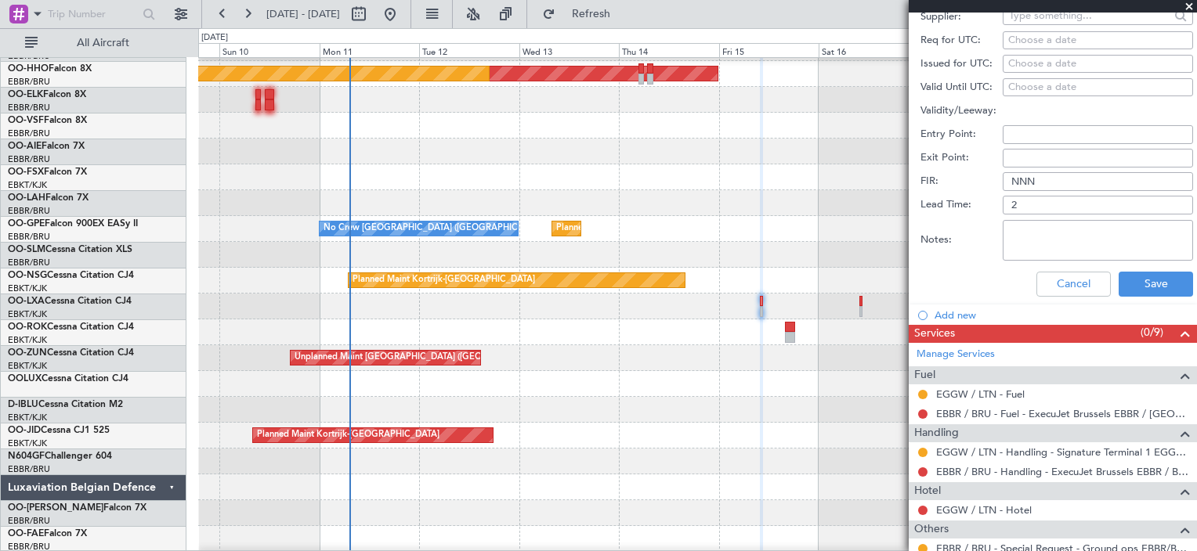
scroll to position [750, 0]
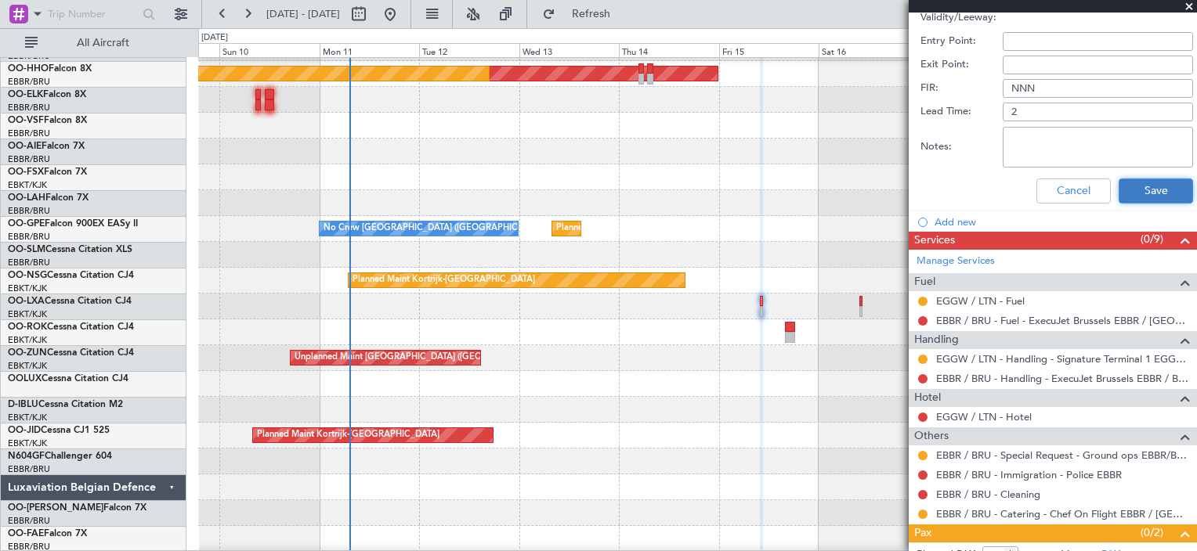
click at [1137, 184] on button "Save" at bounding box center [1156, 191] width 74 height 25
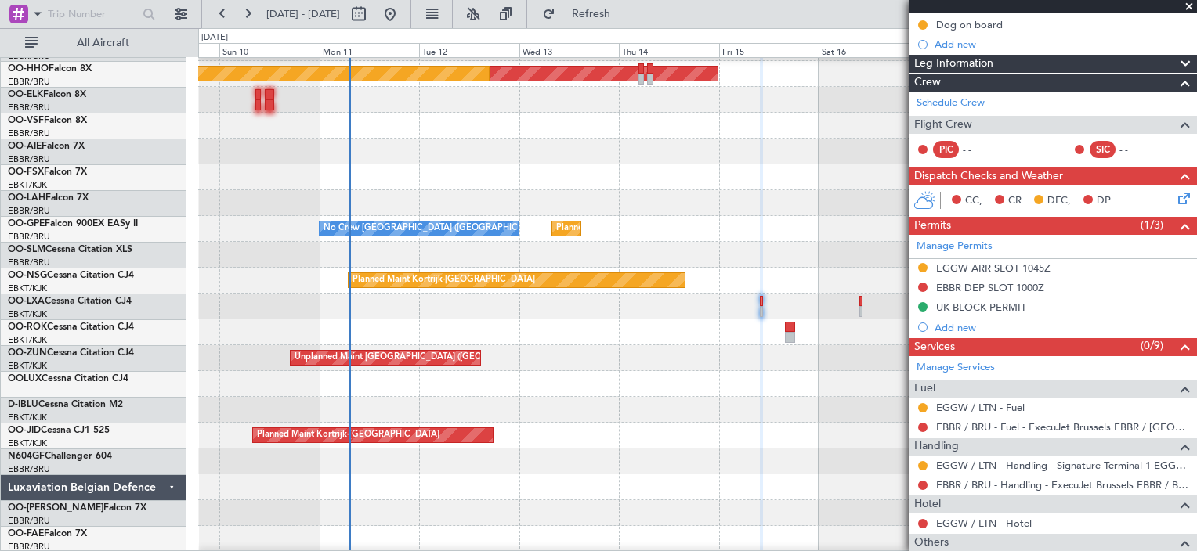
scroll to position [0, 0]
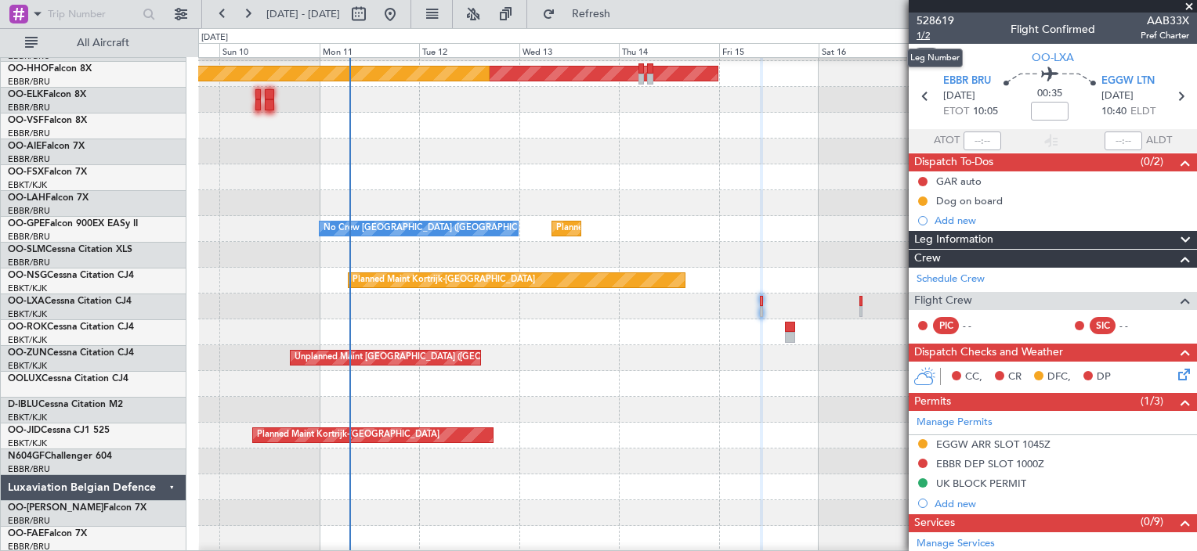
click at [931, 38] on span "1/2" at bounding box center [936, 35] width 38 height 13
click at [604, 17] on button "Refresh" at bounding box center [582, 14] width 94 height 25
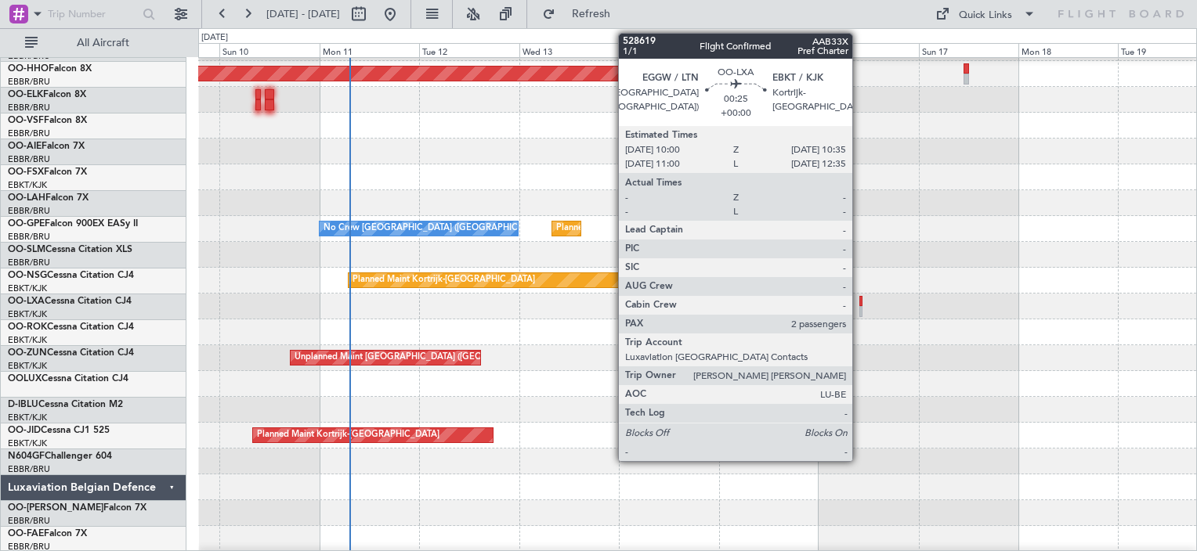
click at [859, 308] on div at bounding box center [860, 311] width 3 height 11
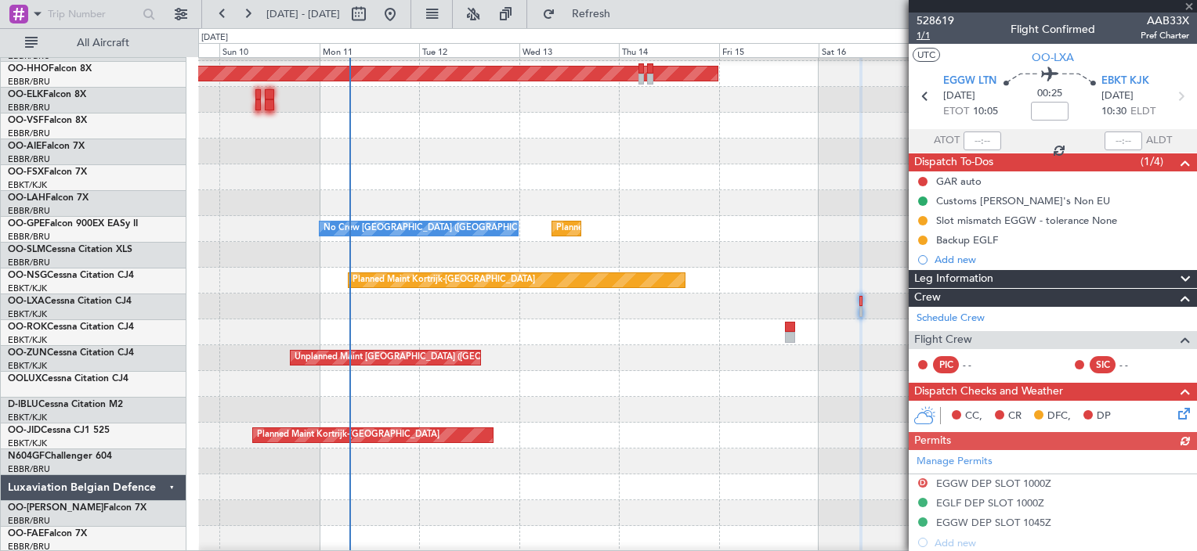
click at [917, 38] on span "1/1" at bounding box center [936, 35] width 38 height 13
click at [591, 13] on button "Refresh" at bounding box center [582, 14] width 94 height 25
